Goal: Navigation & Orientation: Find specific page/section

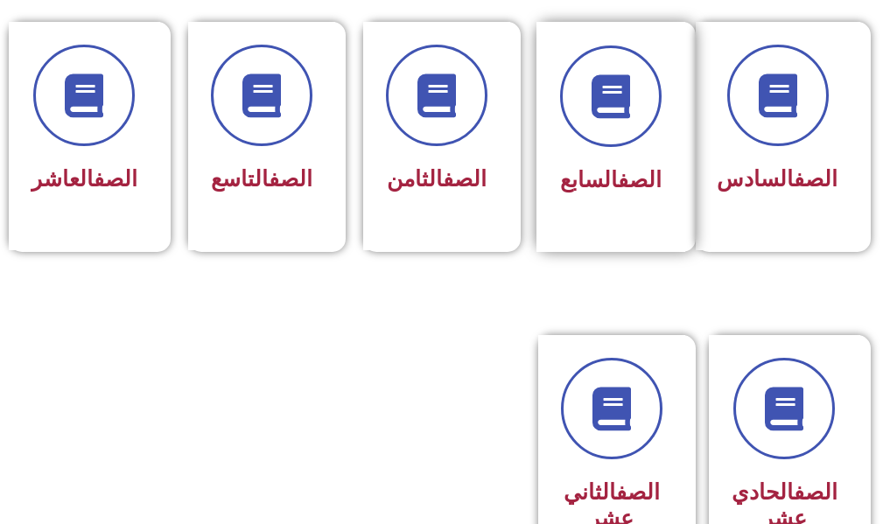
scroll to position [963, 0]
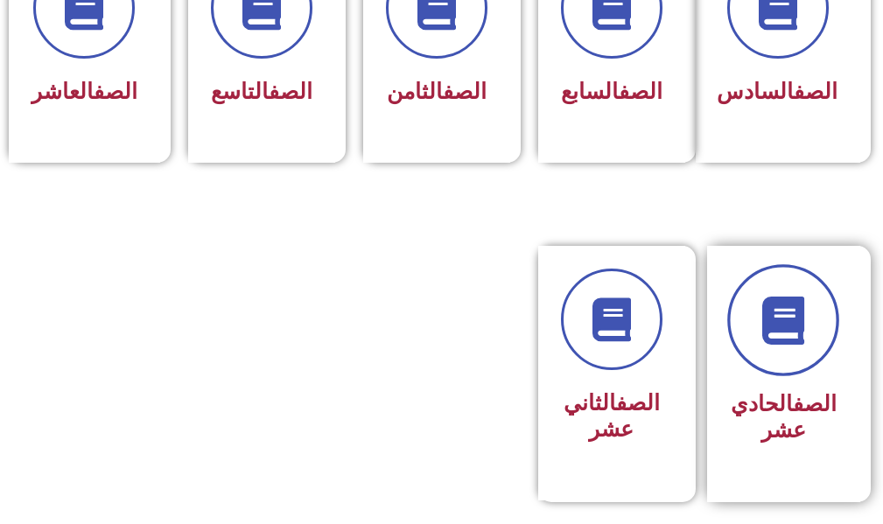
click at [784, 345] on icon at bounding box center [784, 321] width 48 height 48
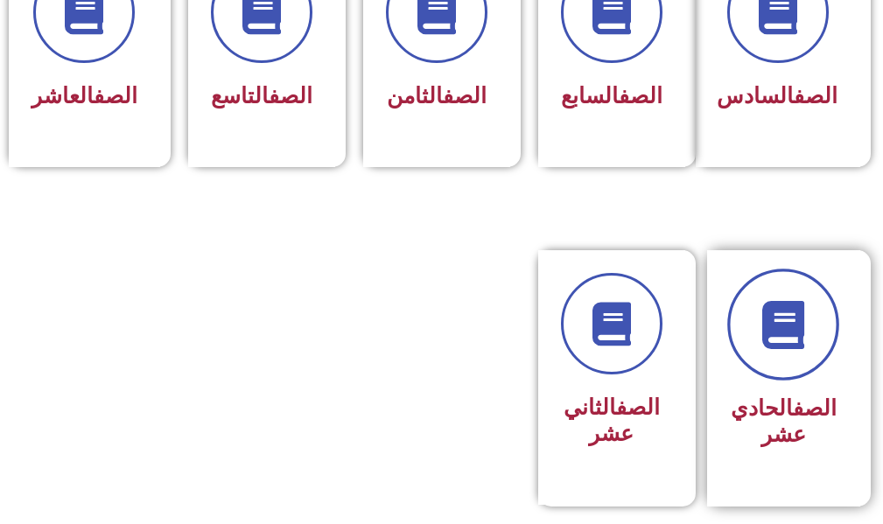
click at [784, 349] on icon at bounding box center [784, 325] width 48 height 48
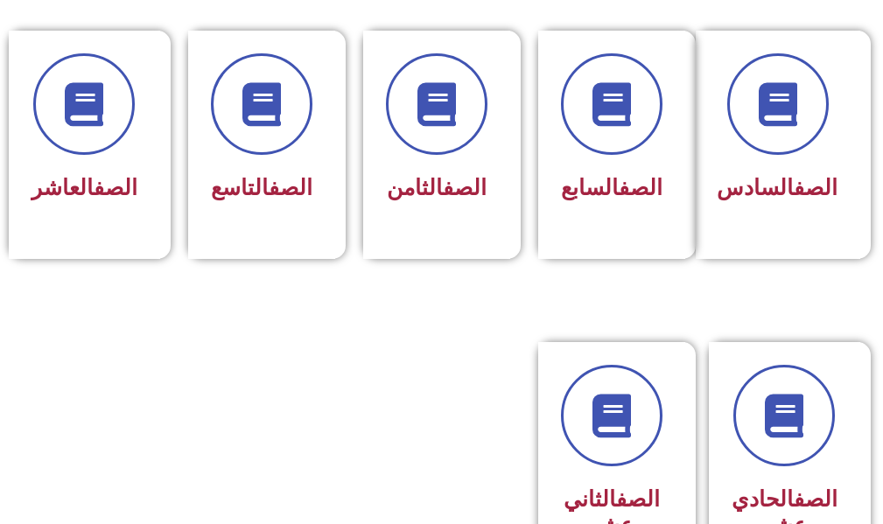
scroll to position [954, 0]
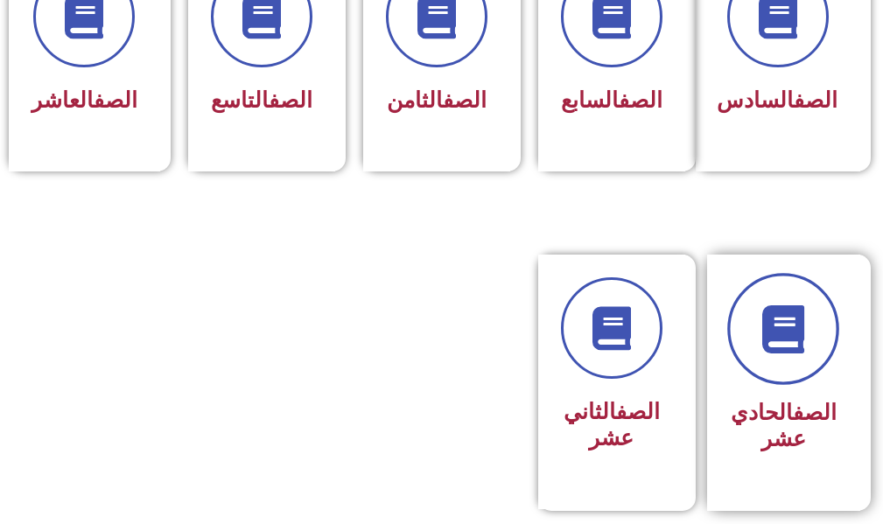
click at [812, 360] on link at bounding box center [783, 330] width 112 height 112
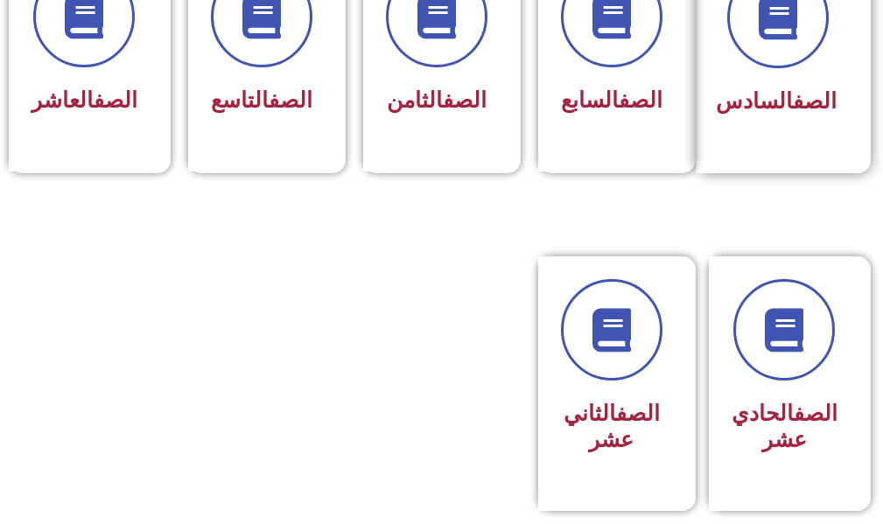
scroll to position [950, 0]
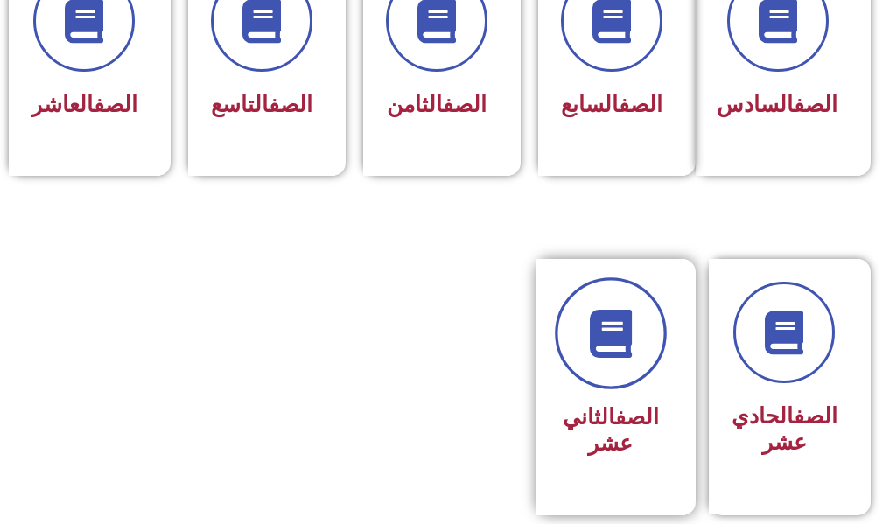
click at [649, 326] on link at bounding box center [611, 334] width 112 height 112
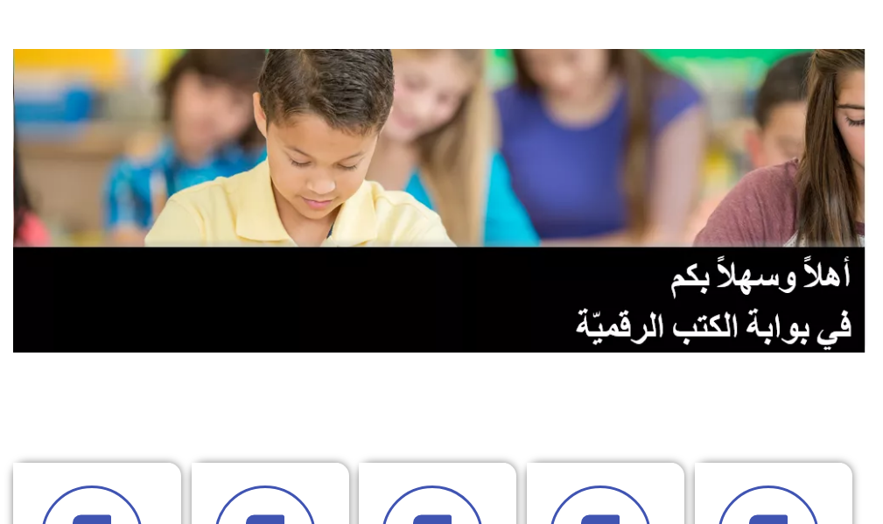
scroll to position [0, 0]
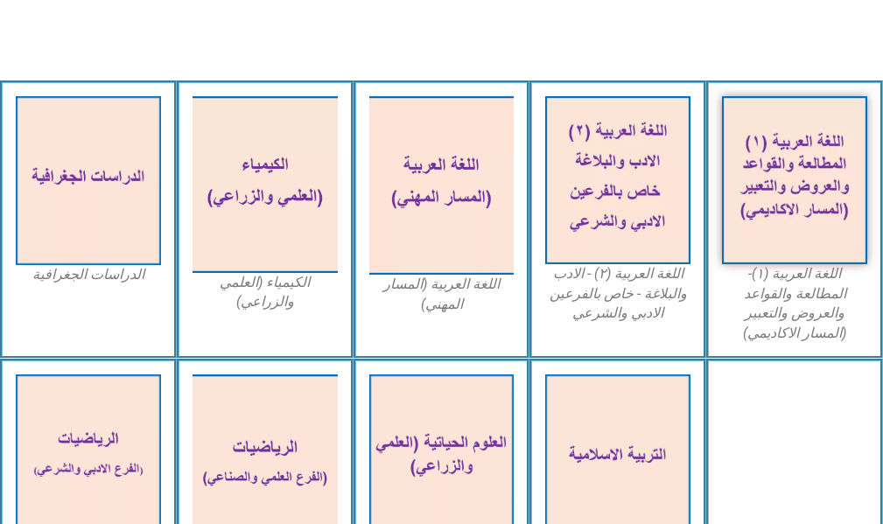
scroll to position [613, 0]
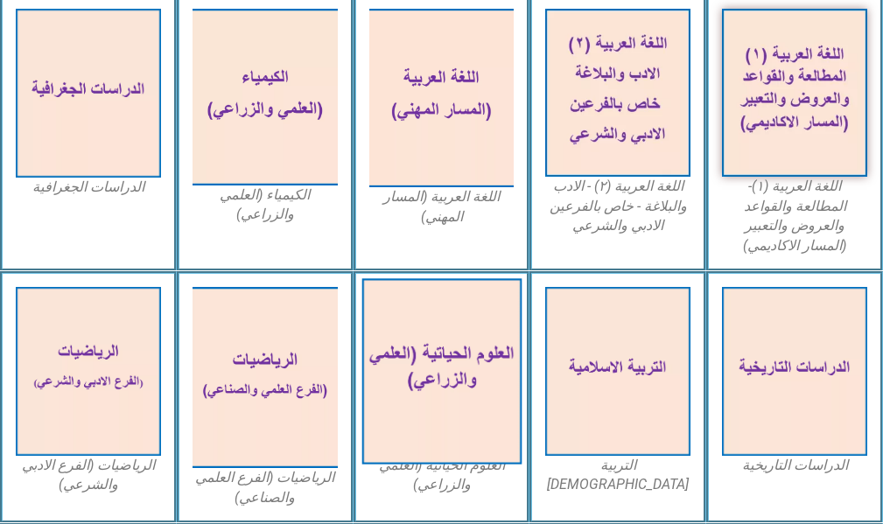
click at [444, 336] on img at bounding box center [440, 371] width 159 height 186
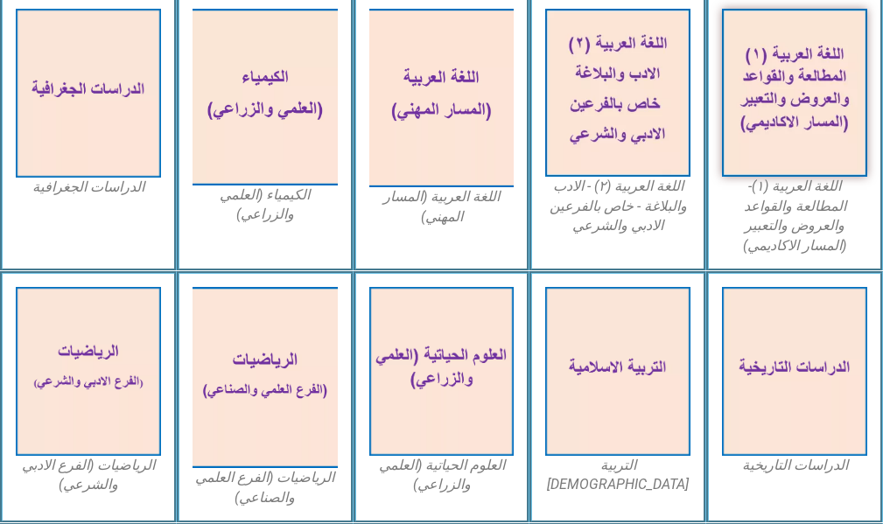
scroll to position [350, 0]
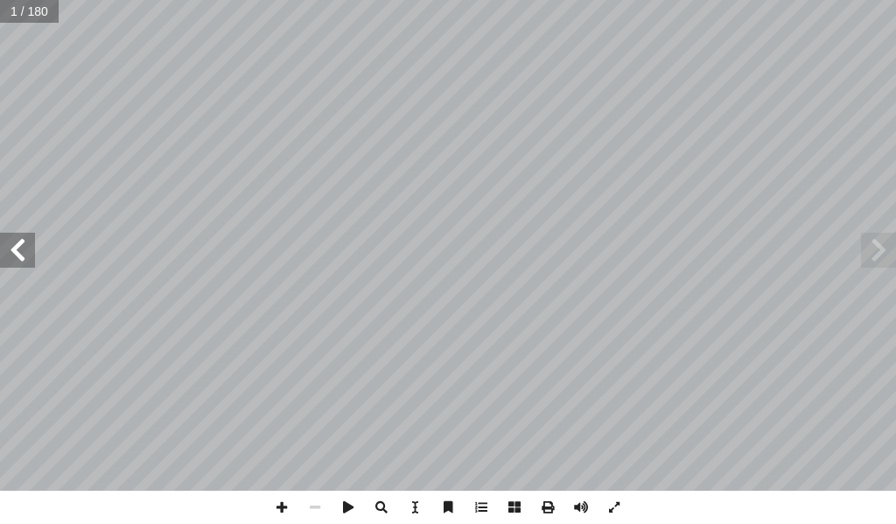
click at [14, 253] on span at bounding box center [17, 250] width 35 height 35
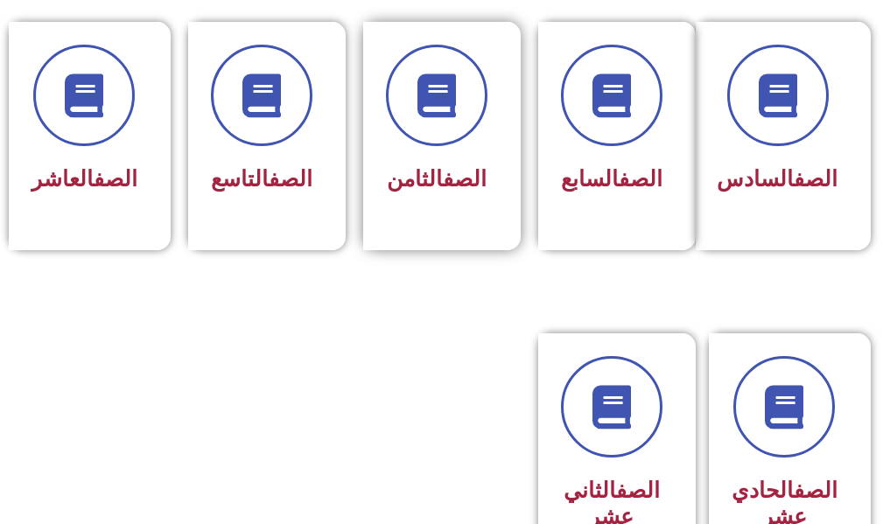
scroll to position [963, 0]
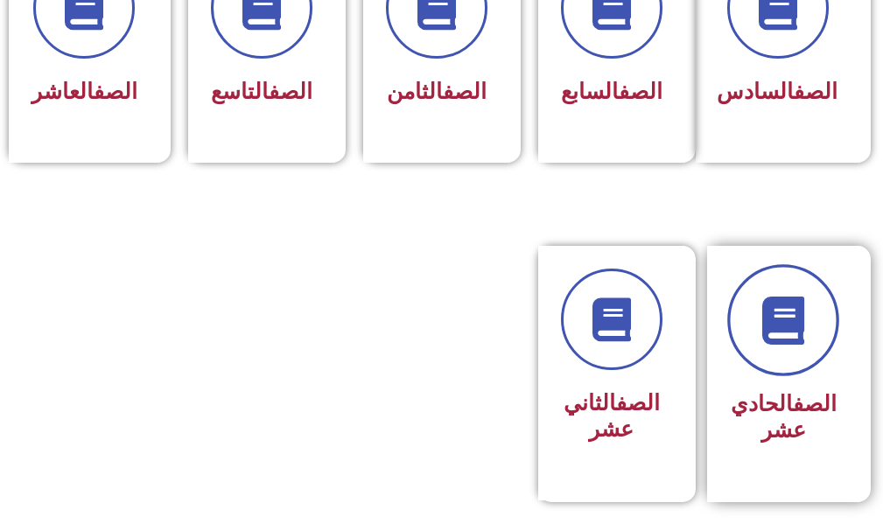
click at [757, 342] on link at bounding box center [783, 321] width 112 height 112
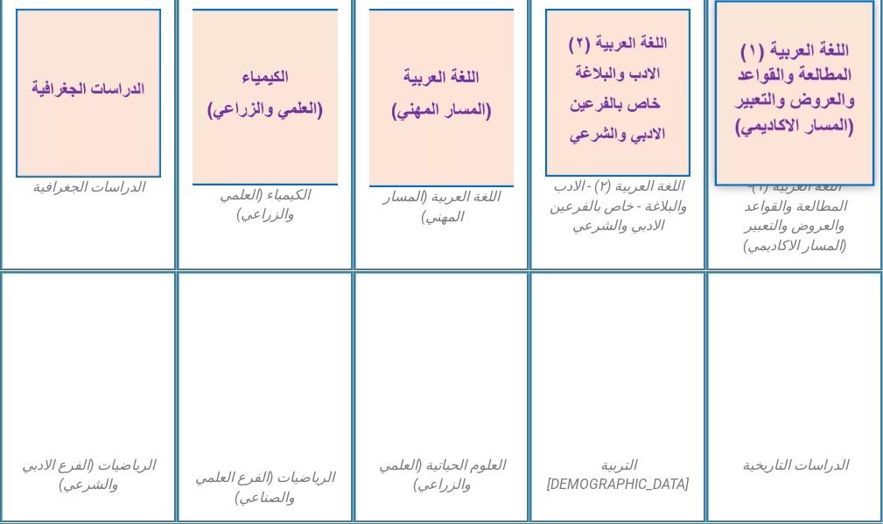
scroll to position [700, 0]
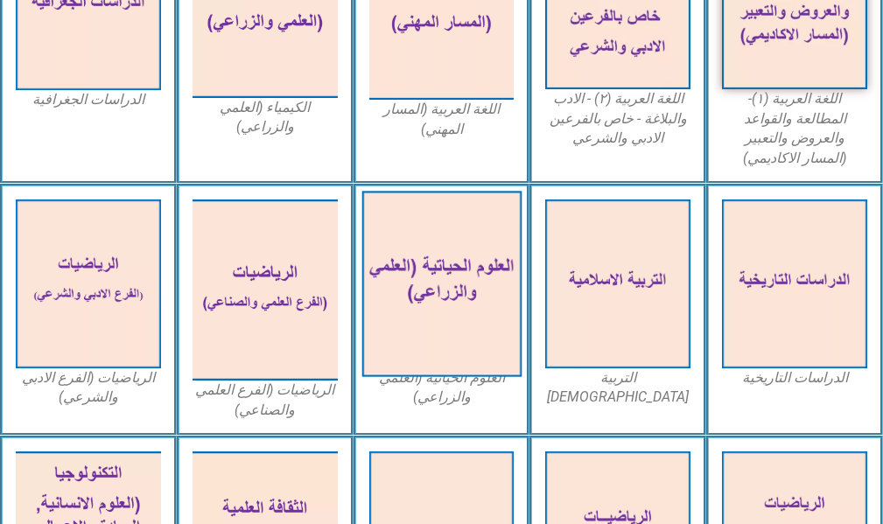
click at [472, 247] on img at bounding box center [440, 284] width 159 height 186
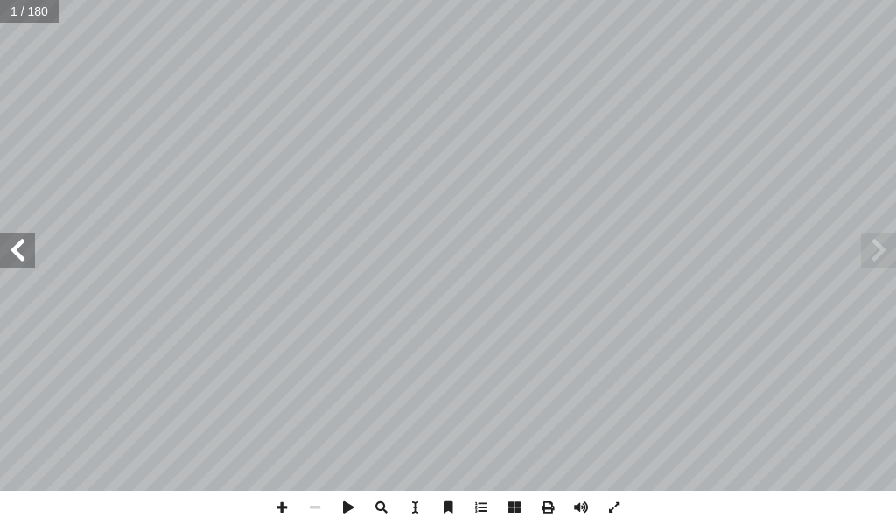
click at [33, 248] on span at bounding box center [17, 250] width 35 height 35
click at [22, 249] on span at bounding box center [17, 250] width 35 height 35
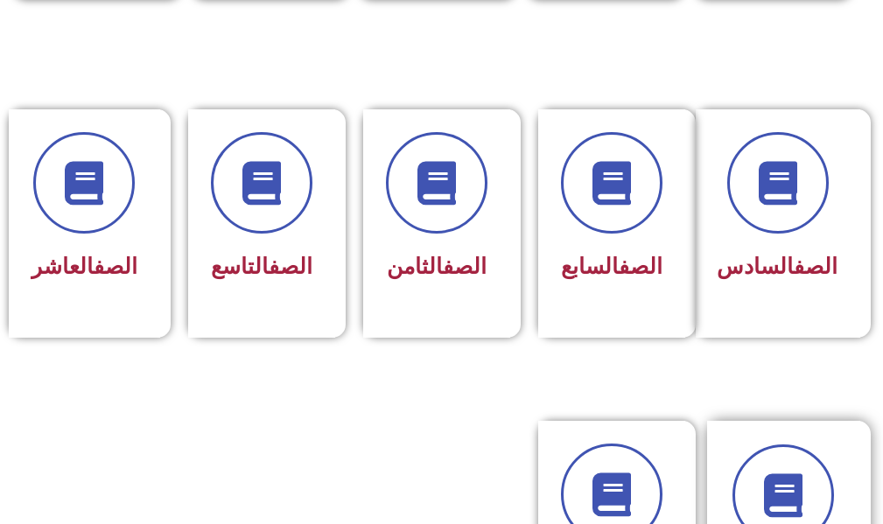
scroll to position [1050, 0]
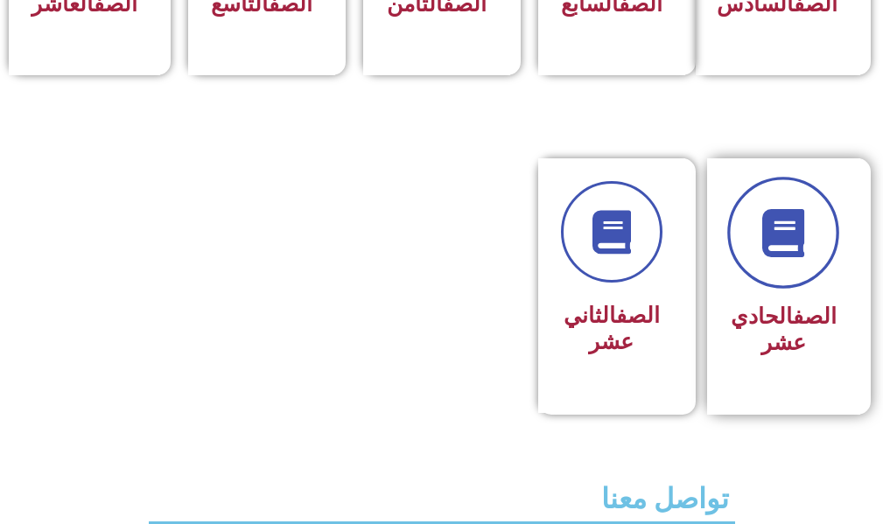
click at [780, 290] on link at bounding box center [783, 234] width 112 height 112
